Goal: Information Seeking & Learning: Learn about a topic

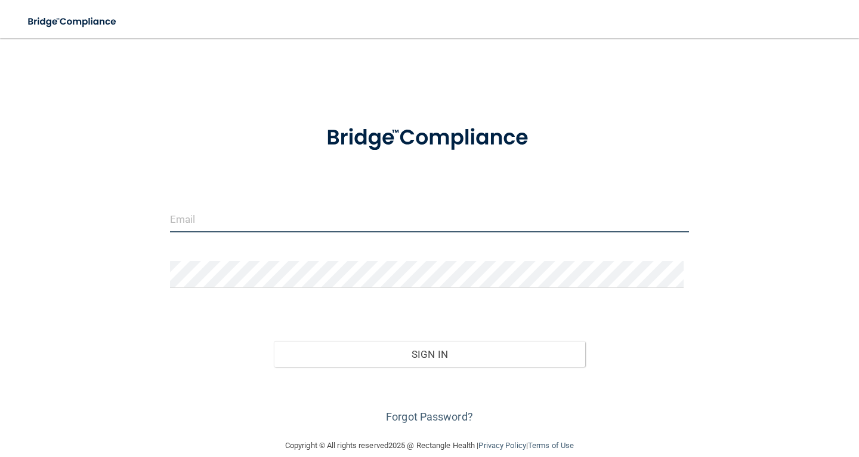
drag, startPoint x: 192, startPoint y: 222, endPoint x: 205, endPoint y: 226, distance: 13.2
click at [192, 222] on input "email" at bounding box center [429, 218] width 519 height 27
type input "[EMAIL_ADDRESS][DOMAIN_NAME]"
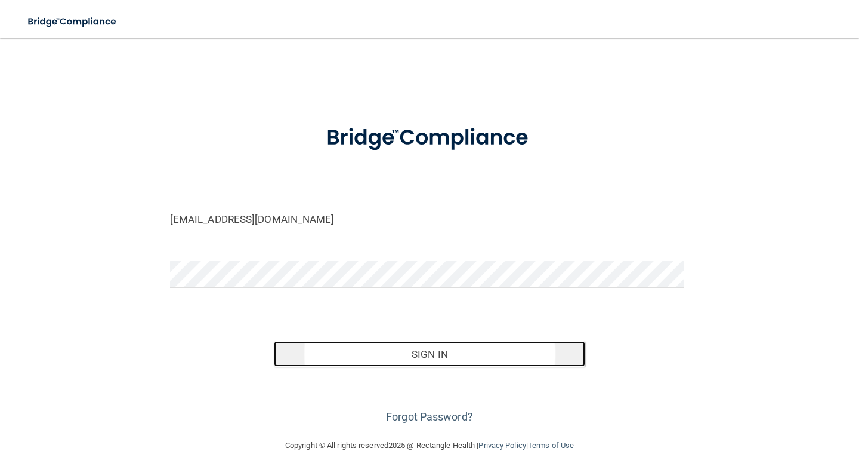
click at [392, 357] on button "Sign In" at bounding box center [430, 354] width 312 height 26
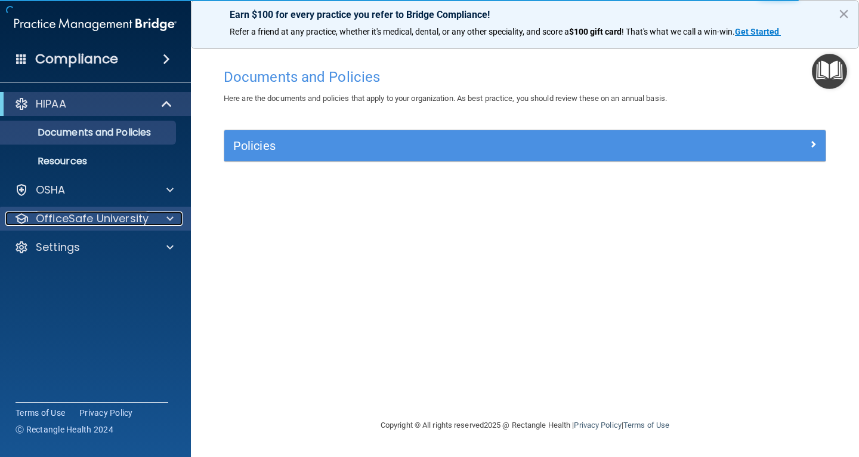
click at [167, 216] on span at bounding box center [169, 218] width 7 height 14
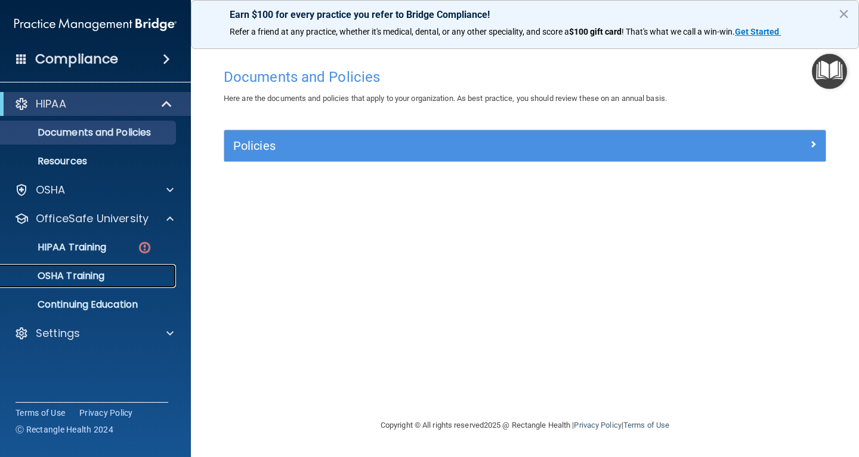
click at [89, 270] on p "OSHA Training" at bounding box center [56, 276] width 97 height 12
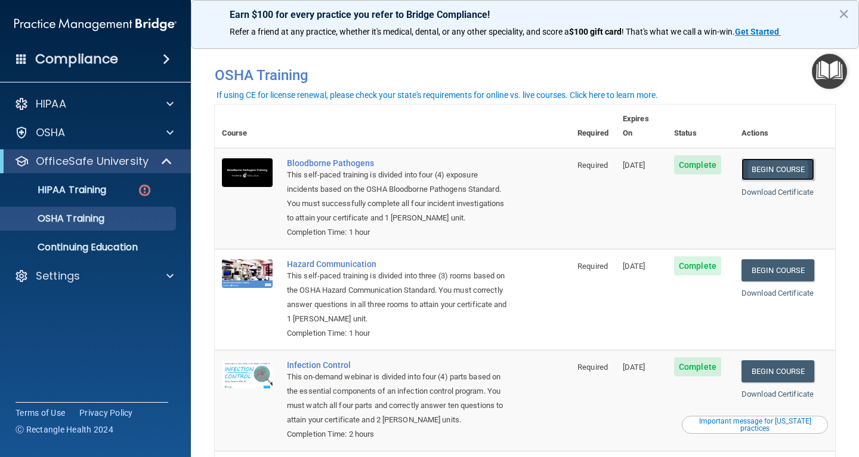
click at [758, 158] on link "Begin Course" at bounding box center [778, 169] width 73 height 22
click at [846, 14] on button "×" at bounding box center [843, 13] width 11 height 19
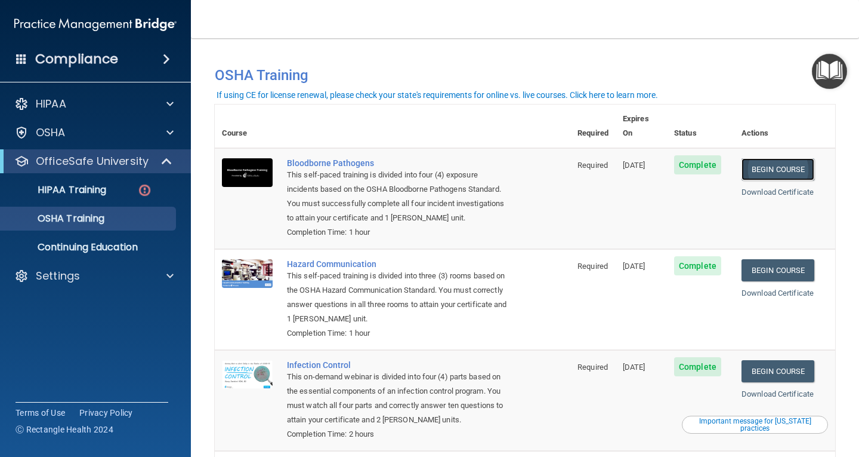
click at [775, 158] on link "Begin Course" at bounding box center [778, 169] width 73 height 22
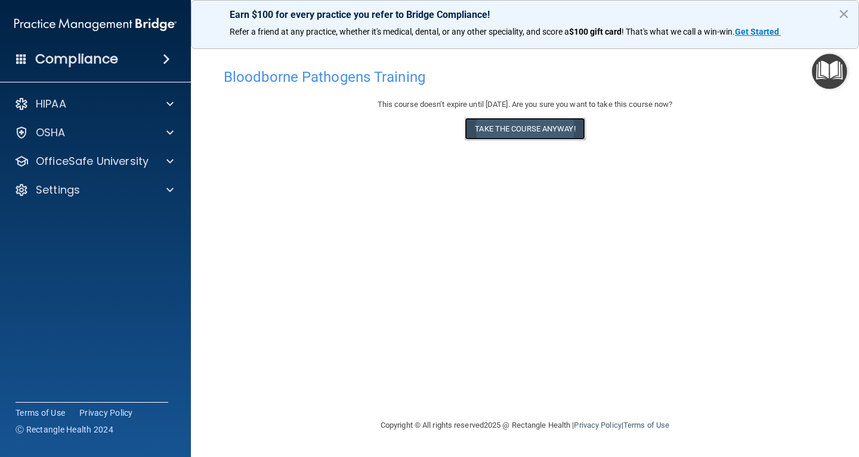
click at [512, 131] on button "Take the course anyway!" at bounding box center [525, 129] width 120 height 22
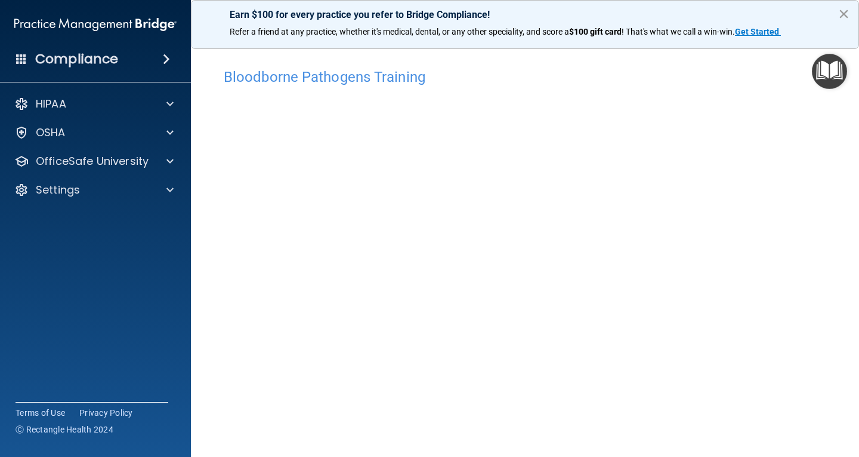
click at [846, 11] on button "×" at bounding box center [843, 13] width 11 height 19
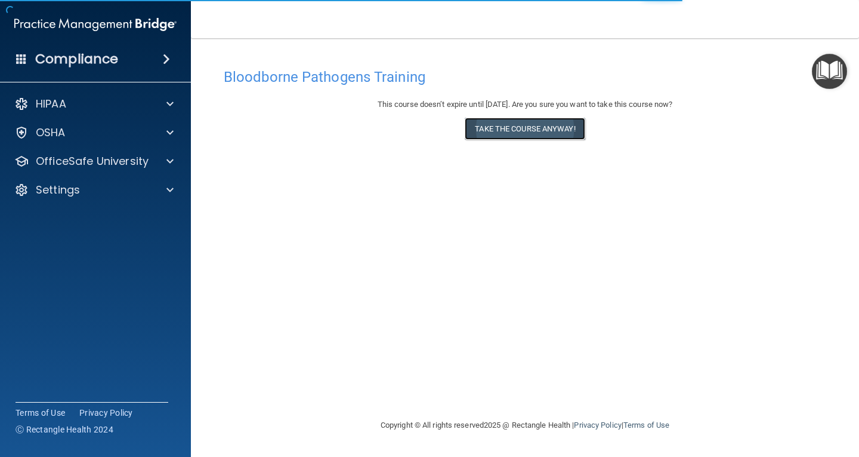
click at [557, 134] on button "Take the course anyway!" at bounding box center [525, 129] width 120 height 22
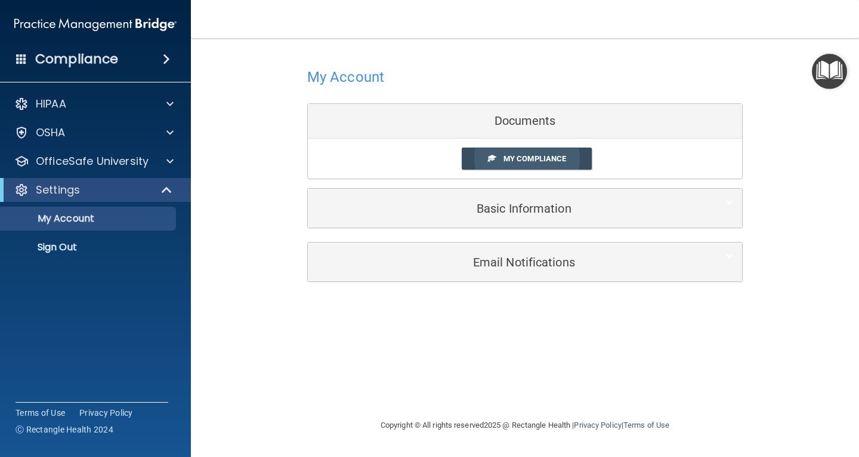
click at [523, 161] on span "My Compliance" at bounding box center [535, 158] width 63 height 9
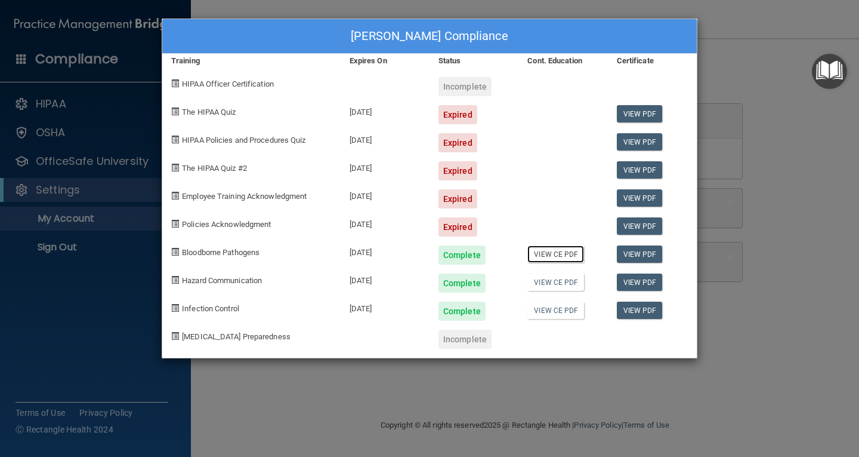
click at [546, 252] on link "View CE PDF" at bounding box center [556, 253] width 57 height 17
click at [562, 286] on link "View CE PDF" at bounding box center [556, 281] width 57 height 17
click at [773, 191] on div "Kelly Stowell's Compliance Training Expires On Status Cont. Education Certifica…" at bounding box center [429, 228] width 859 height 457
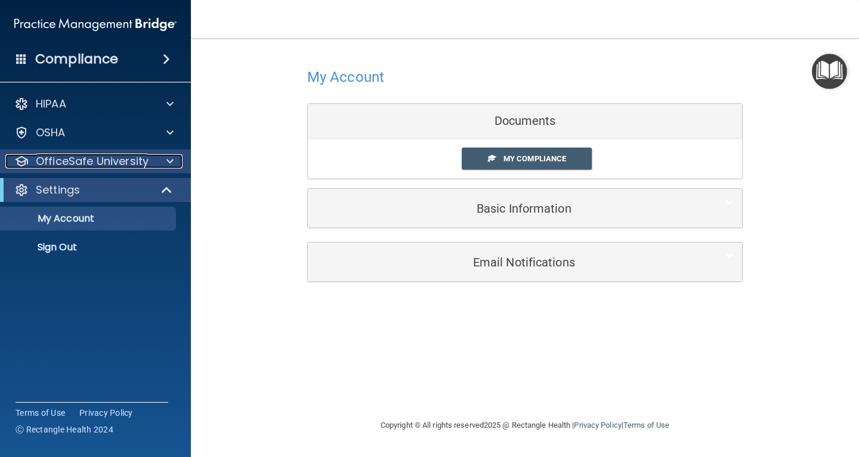
click at [173, 158] on span at bounding box center [169, 161] width 7 height 14
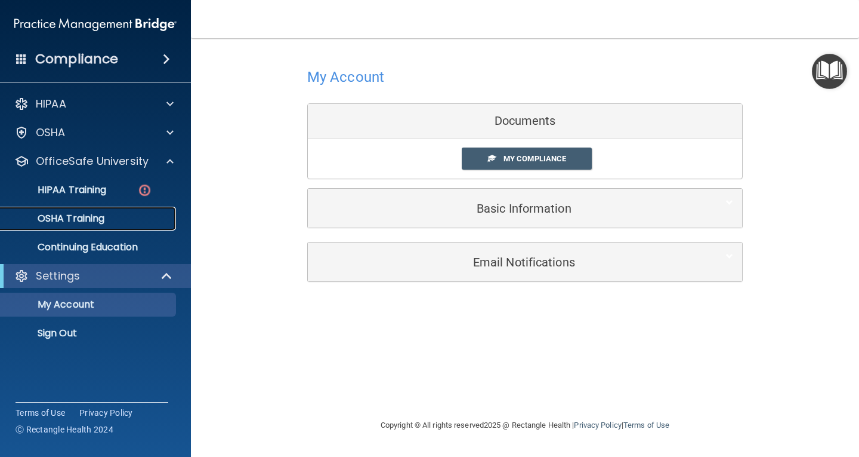
click at [97, 217] on p "OSHA Training" at bounding box center [56, 218] width 97 height 12
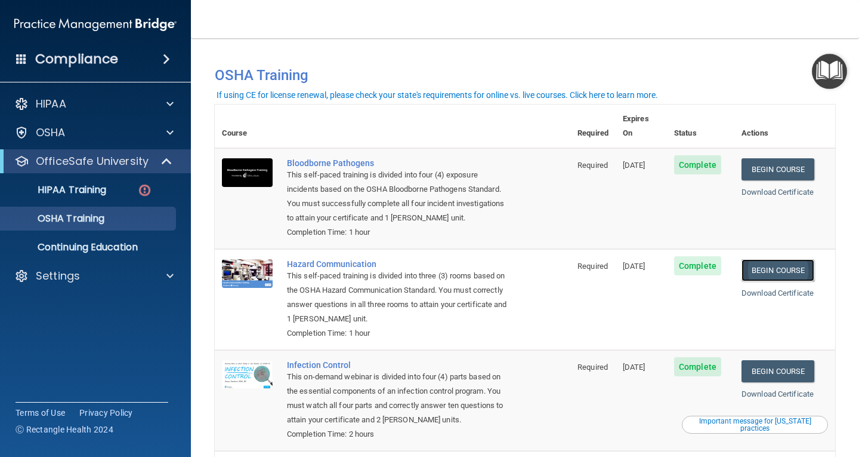
click at [793, 259] on link "Begin Course" at bounding box center [778, 270] width 73 height 22
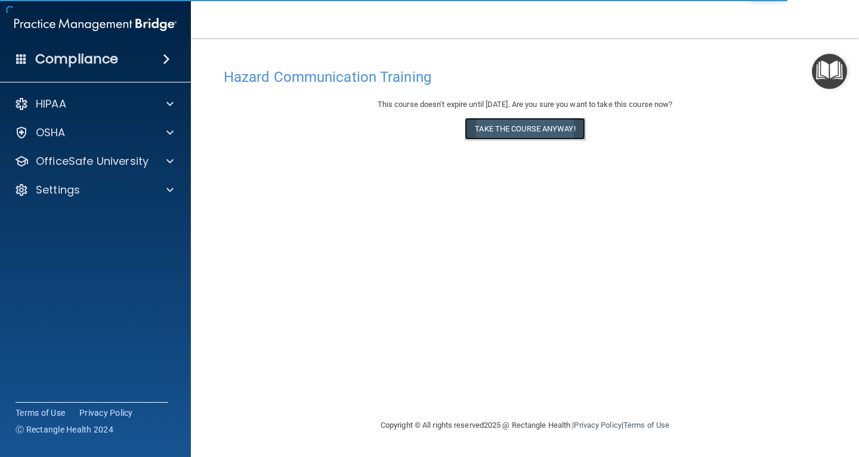
click at [551, 129] on button "Take the course anyway!" at bounding box center [525, 129] width 120 height 22
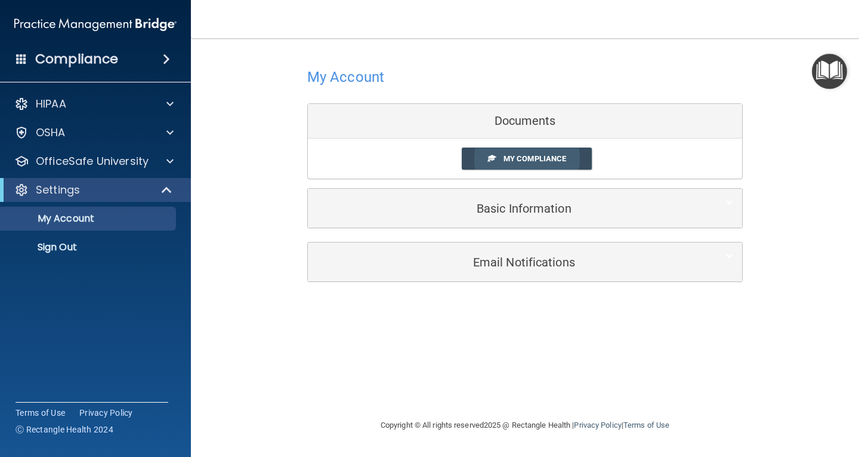
click at [545, 161] on span "My Compliance" at bounding box center [535, 158] width 63 height 9
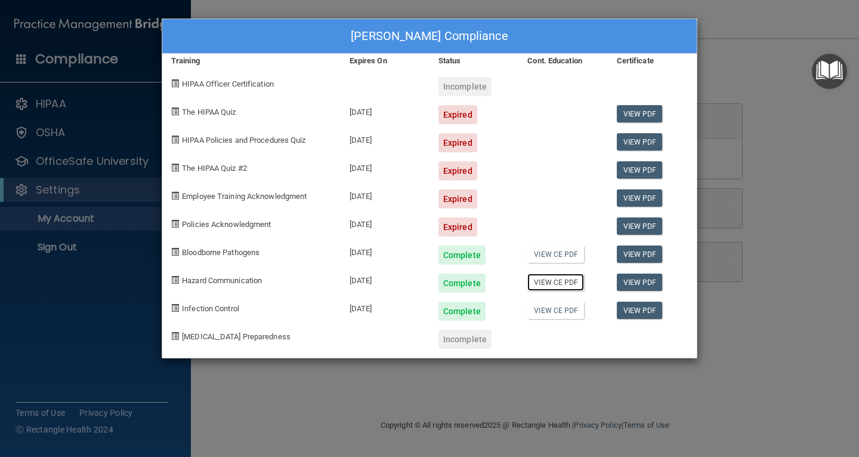
click at [567, 282] on link "View CE PDF" at bounding box center [556, 281] width 57 height 17
drag, startPoint x: 807, startPoint y: 78, endPoint x: 800, endPoint y: 89, distance: 13.7
click at [807, 80] on div "Kelly Stowell's Compliance Training Expires On Status Cont. Education Certifica…" at bounding box center [429, 228] width 859 height 457
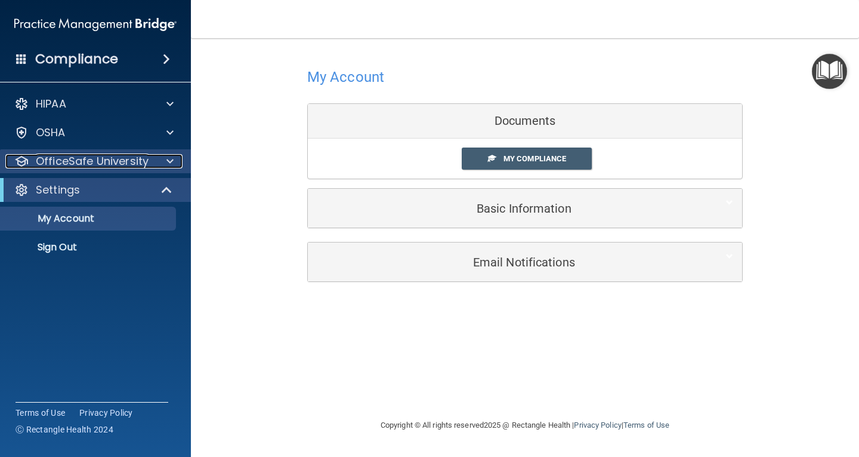
click at [168, 159] on span at bounding box center [169, 161] width 7 height 14
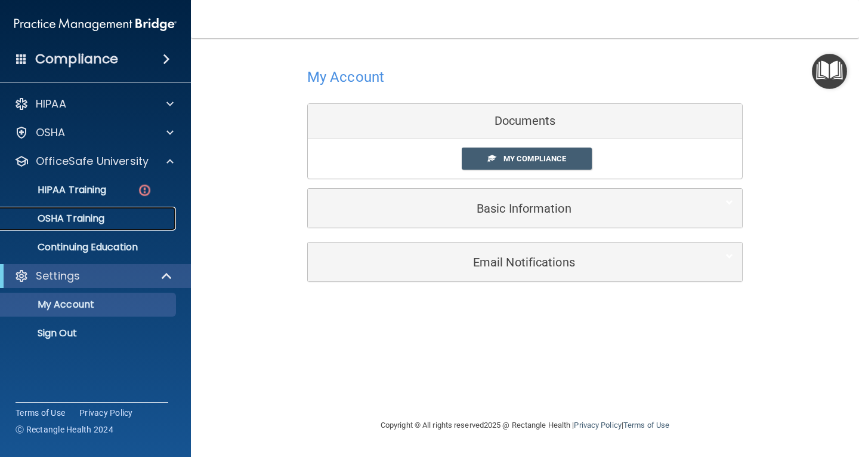
click at [113, 218] on div "OSHA Training" at bounding box center [89, 218] width 163 height 12
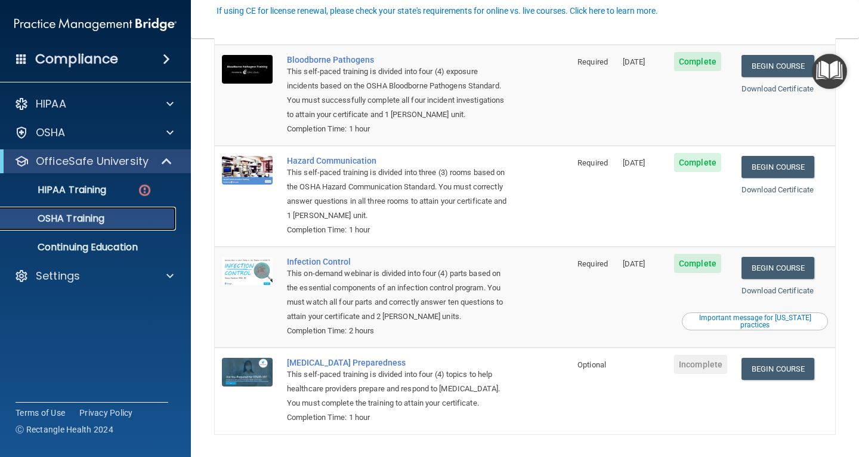
scroll to position [119, 0]
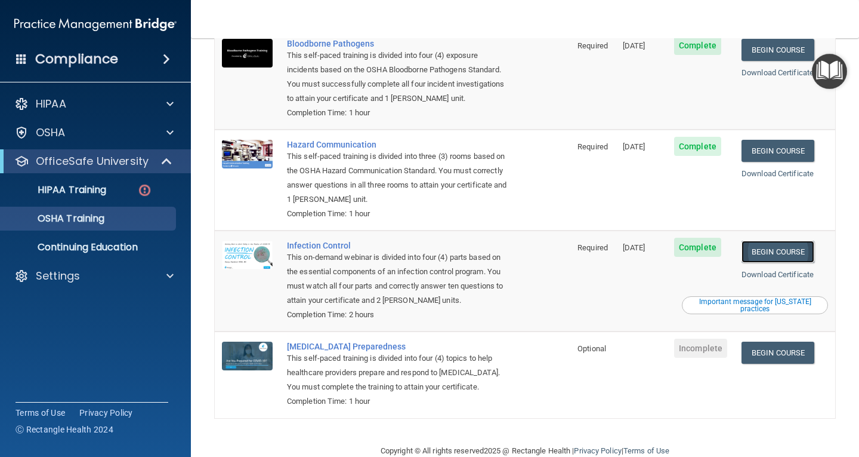
click at [758, 240] on link "Begin Course" at bounding box center [778, 251] width 73 height 22
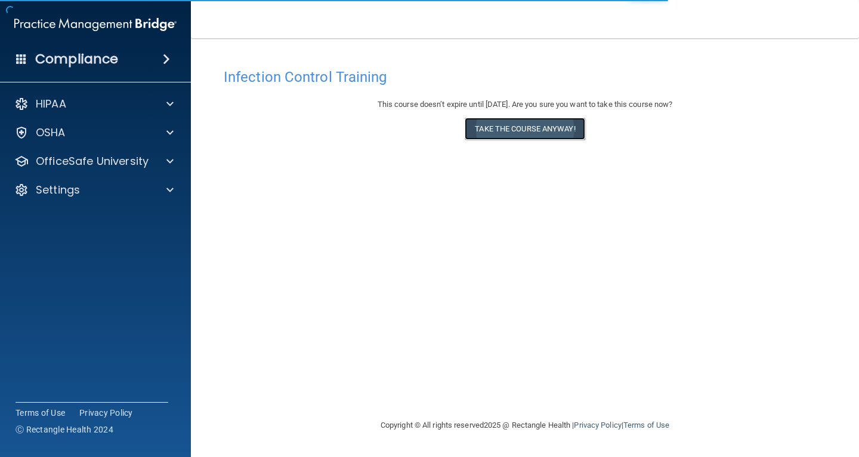
click at [543, 130] on button "Take the course anyway!" at bounding box center [525, 129] width 120 height 22
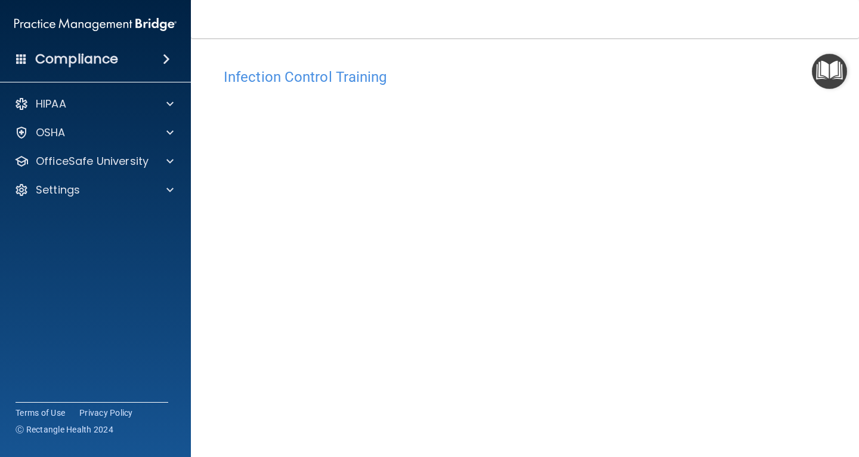
scroll to position [54, 0]
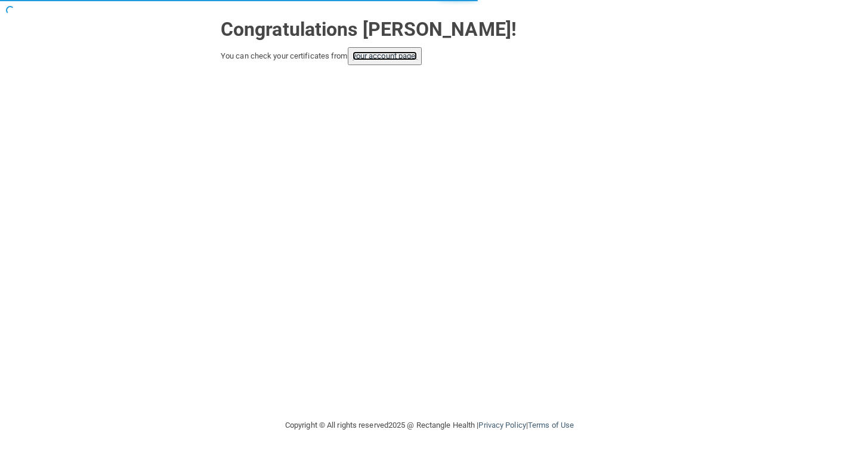
click at [401, 55] on link "your account page!" at bounding box center [385, 55] width 65 height 9
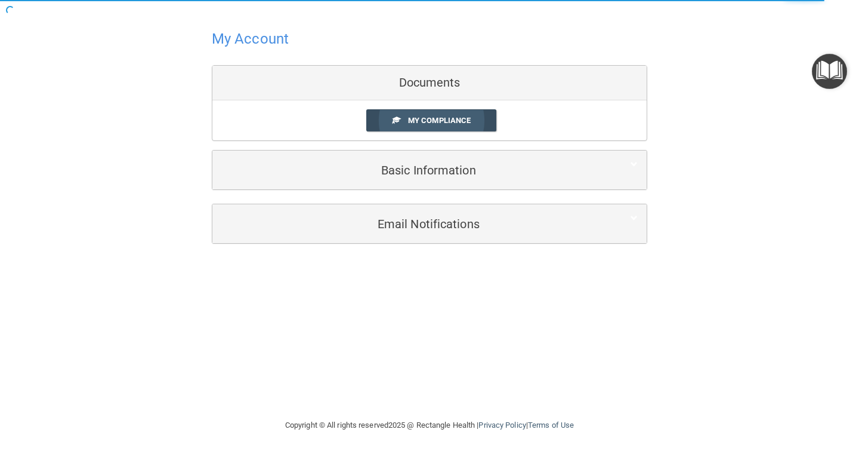
click at [474, 118] on link "My Compliance" at bounding box center [431, 120] width 131 height 22
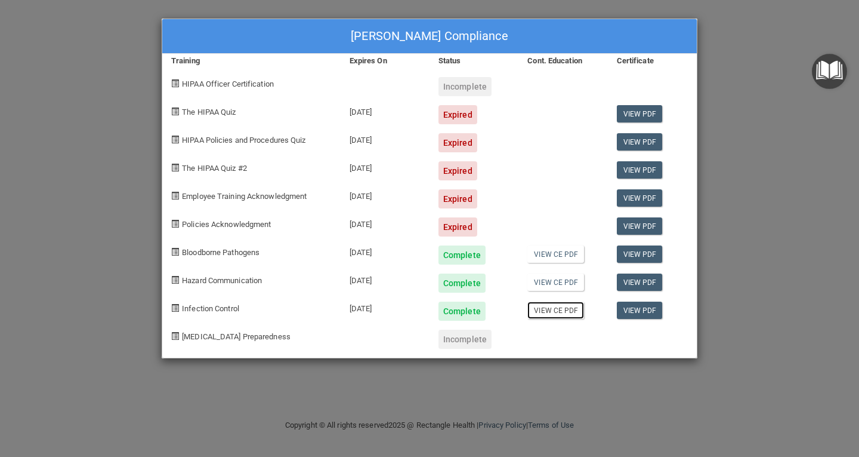
click at [559, 312] on link "View CE PDF" at bounding box center [556, 309] width 57 height 17
